Goal: Obtain resource: Download file/media

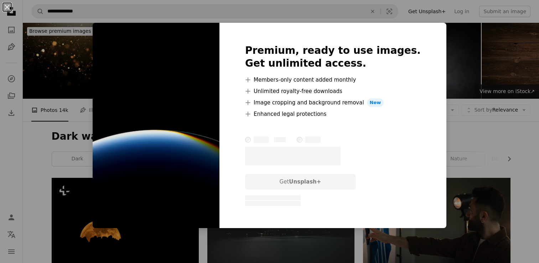
scroll to position [522, 0]
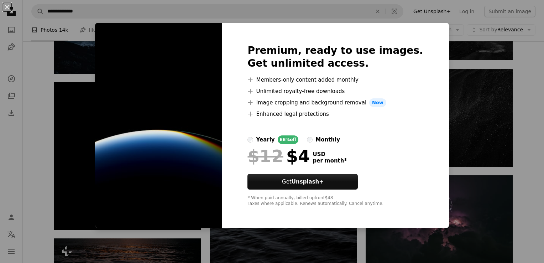
click at [463, 139] on div "An X shape Premium, ready to use images. Get unlimited access. A plus sign Memb…" at bounding box center [272, 131] width 544 height 263
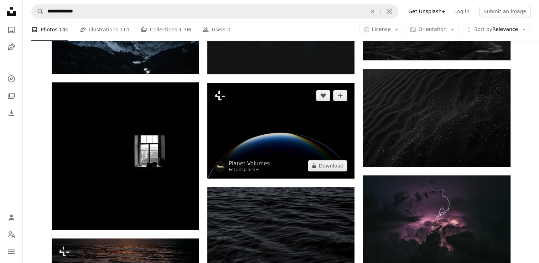
click at [259, 116] on img at bounding box center [280, 131] width 147 height 96
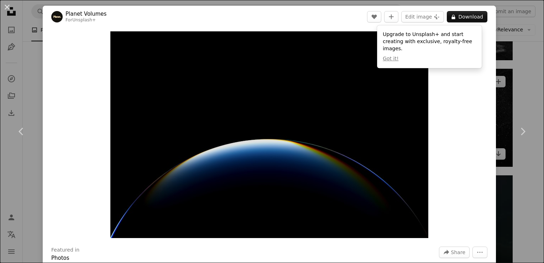
drag, startPoint x: 251, startPoint y: 111, endPoint x: 502, endPoint y: 95, distance: 250.6
click at [502, 95] on div "An X shape Chevron left Chevron right Planet Volumes For Unsplash+ A heart A pl…" at bounding box center [272, 131] width 544 height 263
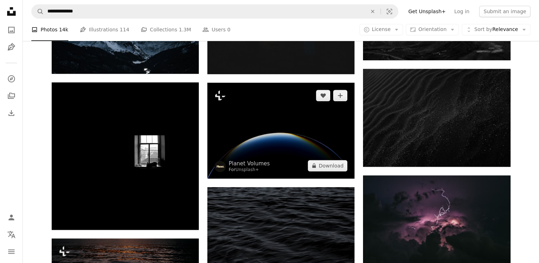
scroll to position [617, 0]
